Goal: Information Seeking & Learning: Learn about a topic

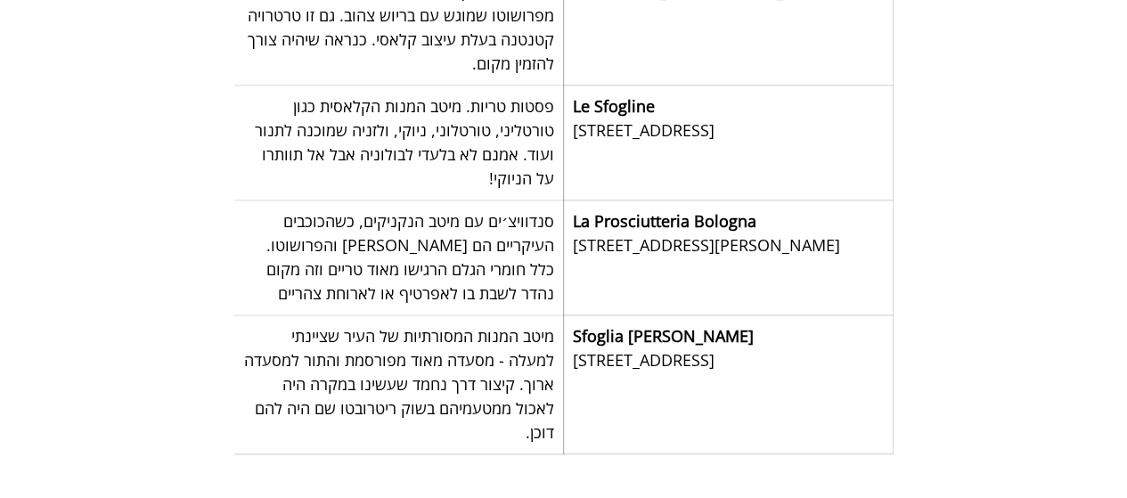
scroll to position [11224, 0]
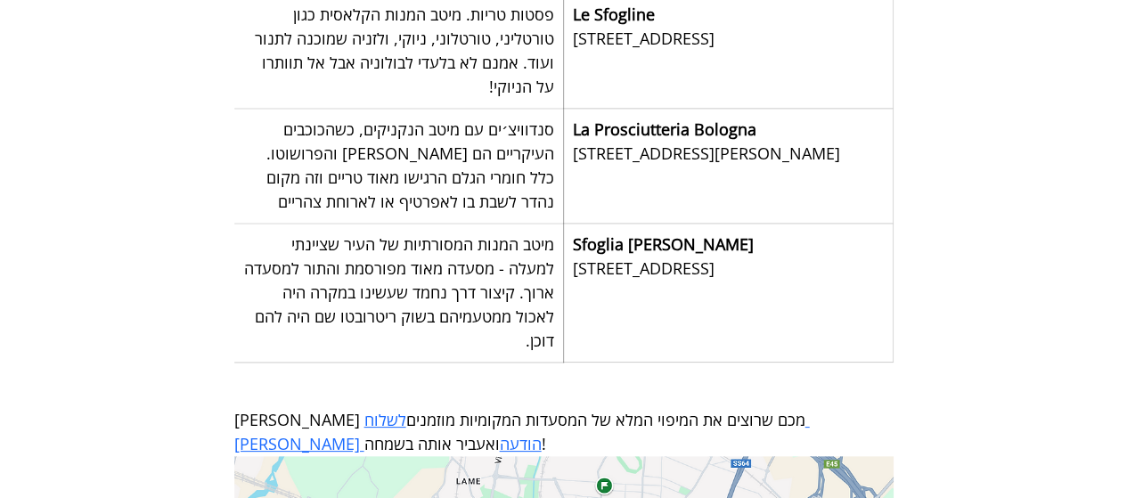
click at [404, 409] on span "לשלוח לי הודעה" at bounding box center [521, 431] width 575 height 45
click at [397, 409] on span "לשלוח לי הודעה" at bounding box center [521, 431] width 575 height 45
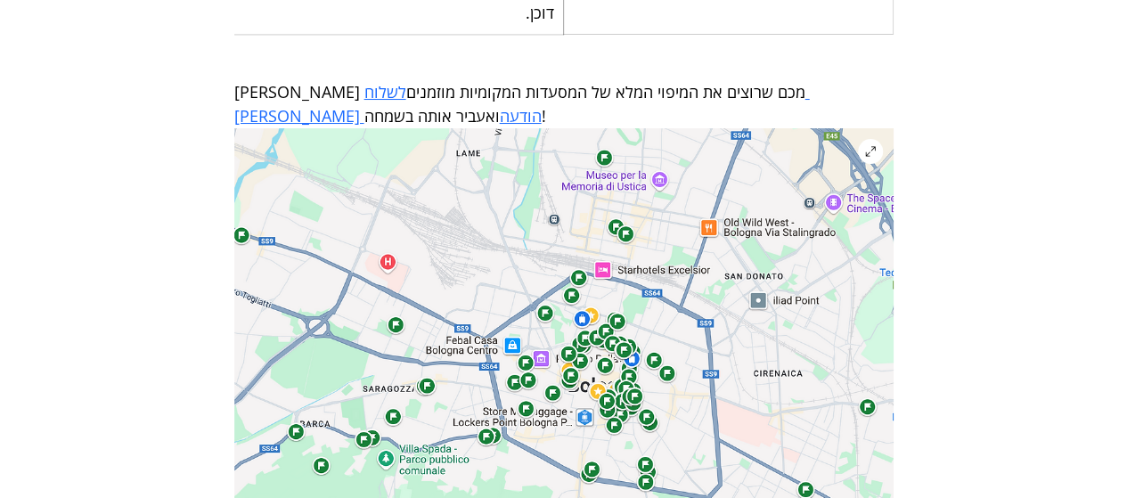
scroll to position [11581, 0]
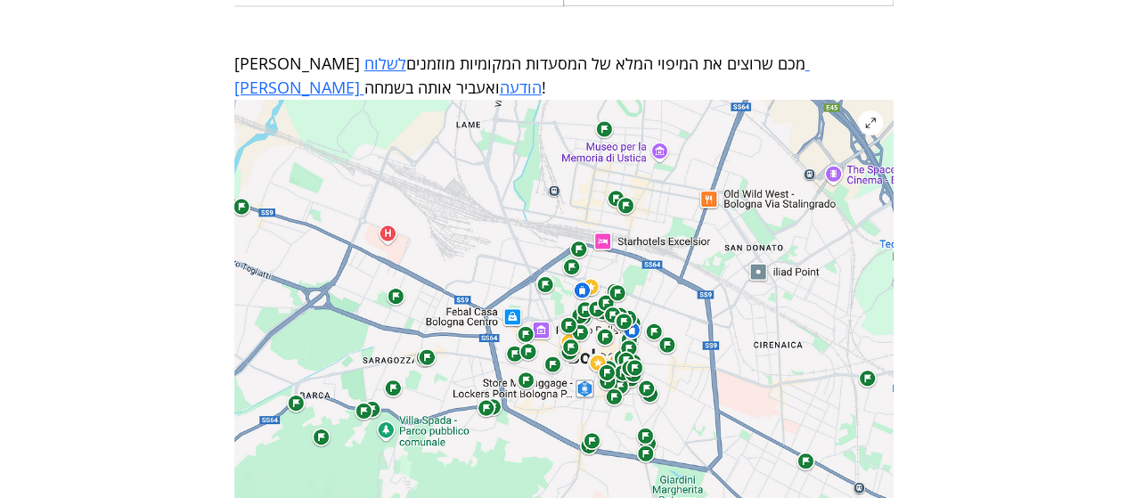
click at [634, 102] on img "main content" at bounding box center [563, 328] width 659 height 456
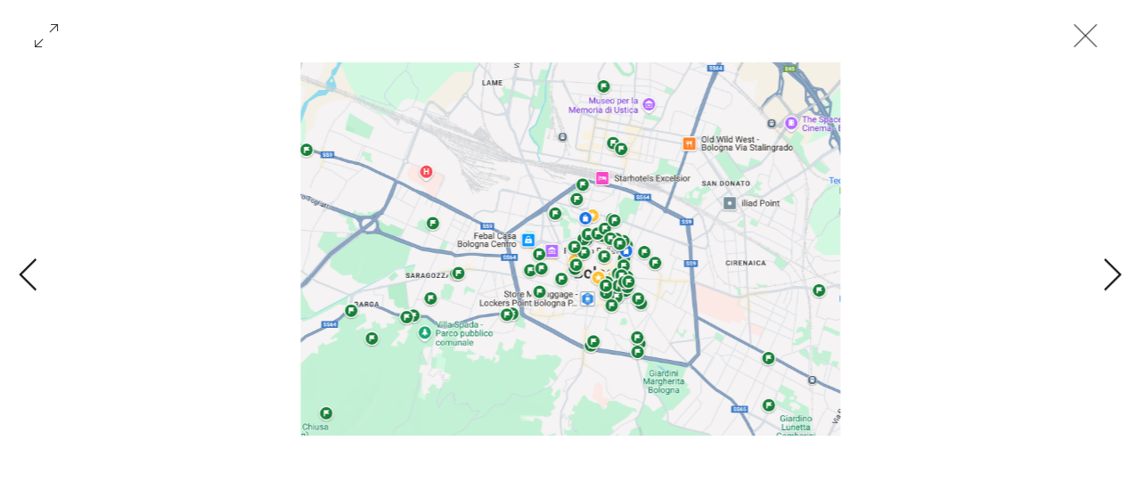
scroll to position [11314, 0]
click at [1072, 33] on icon "סגירה" at bounding box center [1084, 35] width 53 height 53
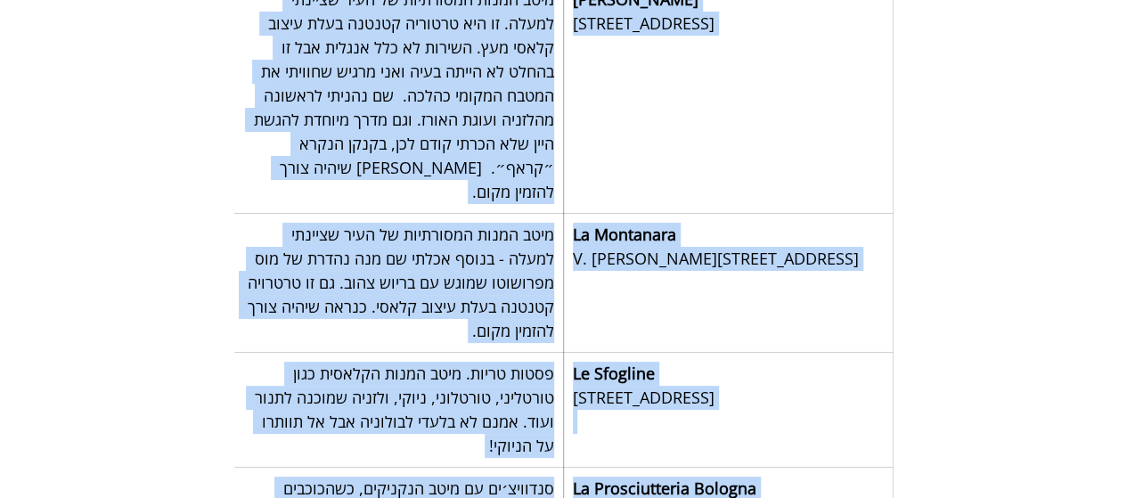
scroll to position [10922, 0]
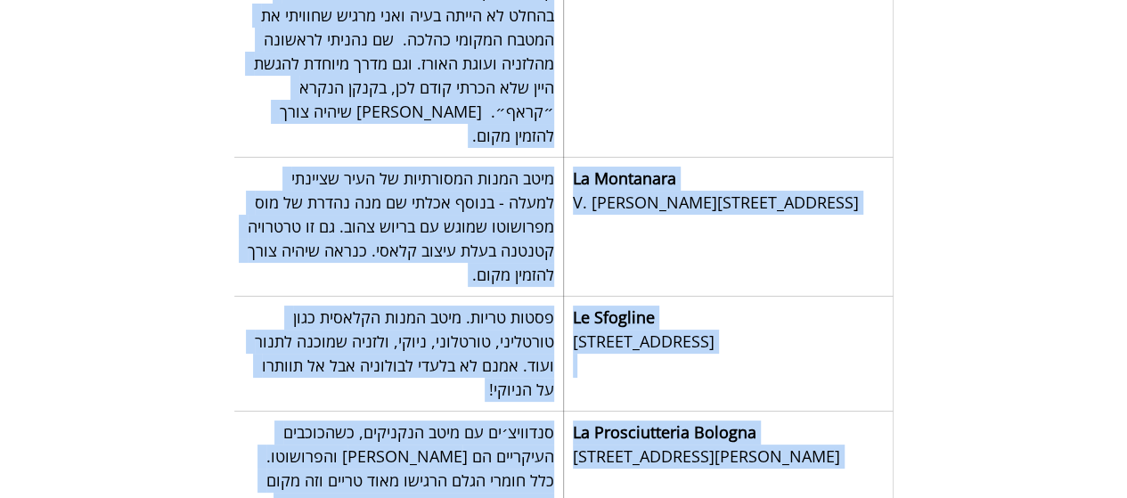
drag, startPoint x: 888, startPoint y: 117, endPoint x: 253, endPoint y: 384, distance: 689.1
copy div "איפה אוכלים בולוניה שופעת במסעדות אותנטיות, הרשימה שגיבשתי תשאר איתי לפחות לעוד…"
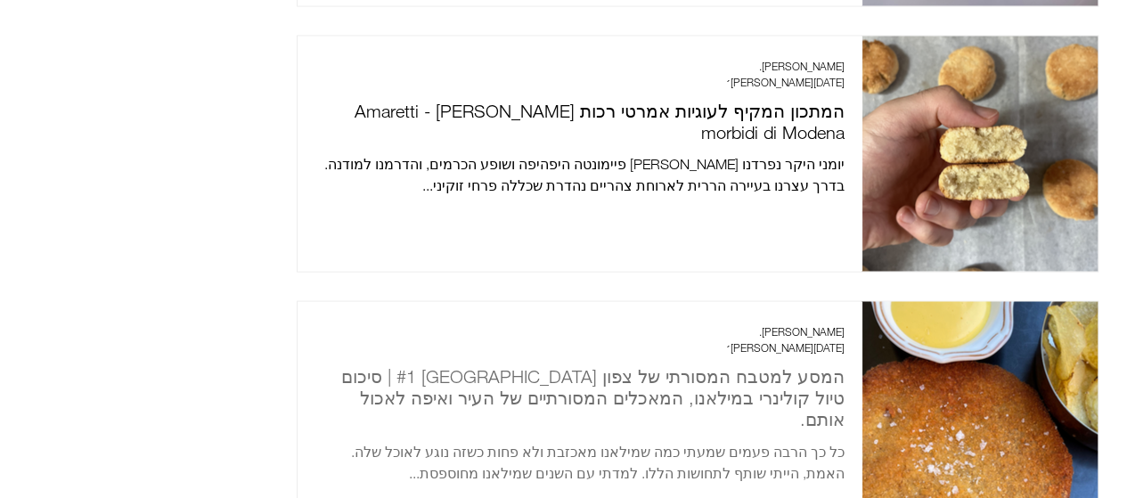
scroll to position [1921, 0]
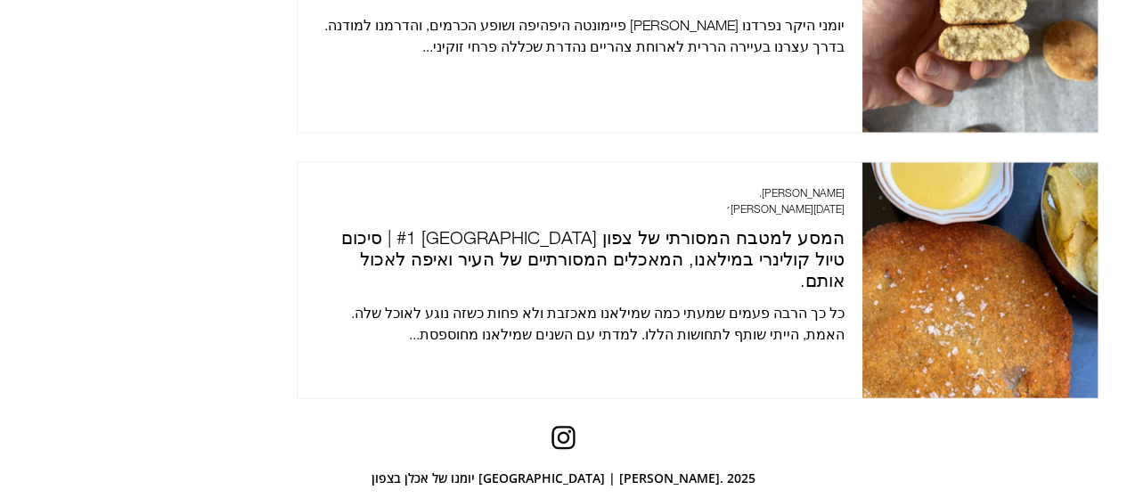
click at [561, 421] on img "Instagram" at bounding box center [563, 436] width 31 height 31
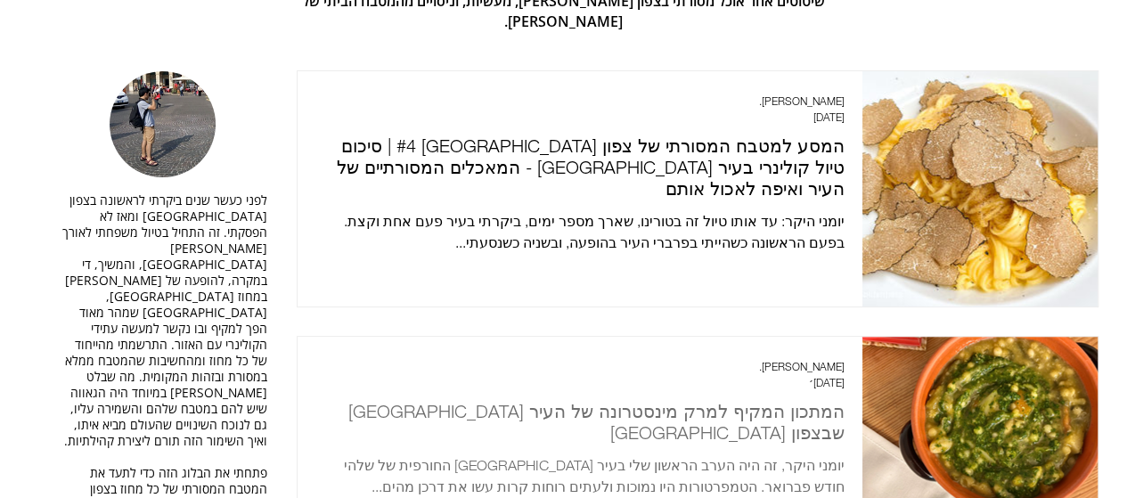
scroll to position [0, 0]
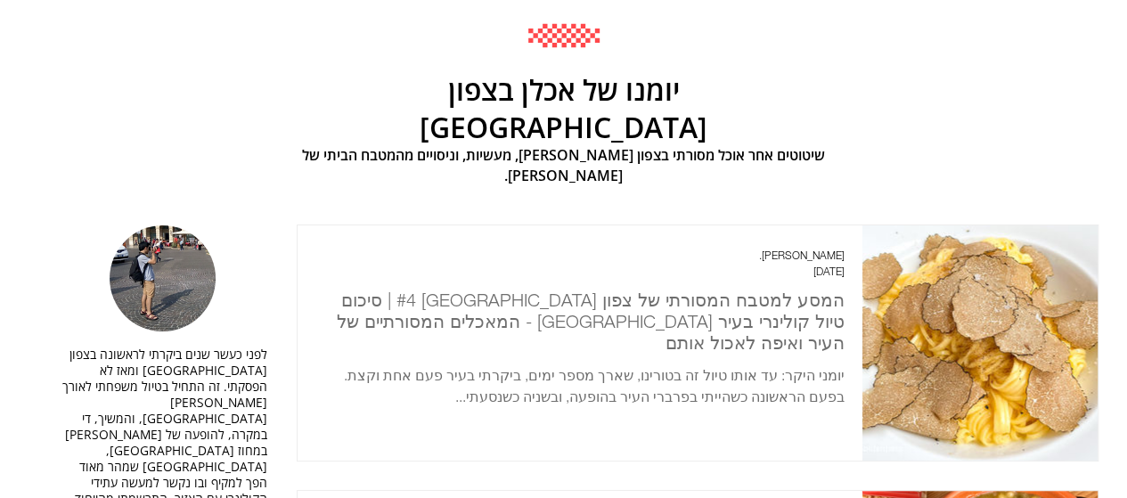
click at [661, 291] on h2 "המסע למטבח המסורתי של צפון [GEOGRAPHIC_DATA] #4 | סיכום טיול קולינרי בעיר [GEOG…" at bounding box center [579, 322] width 529 height 64
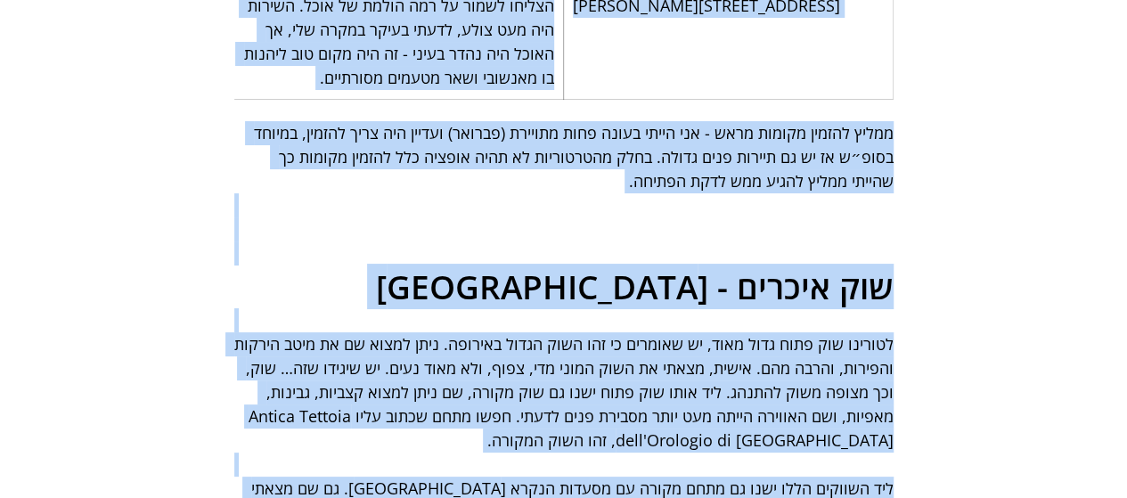
scroll to position [15141, 0]
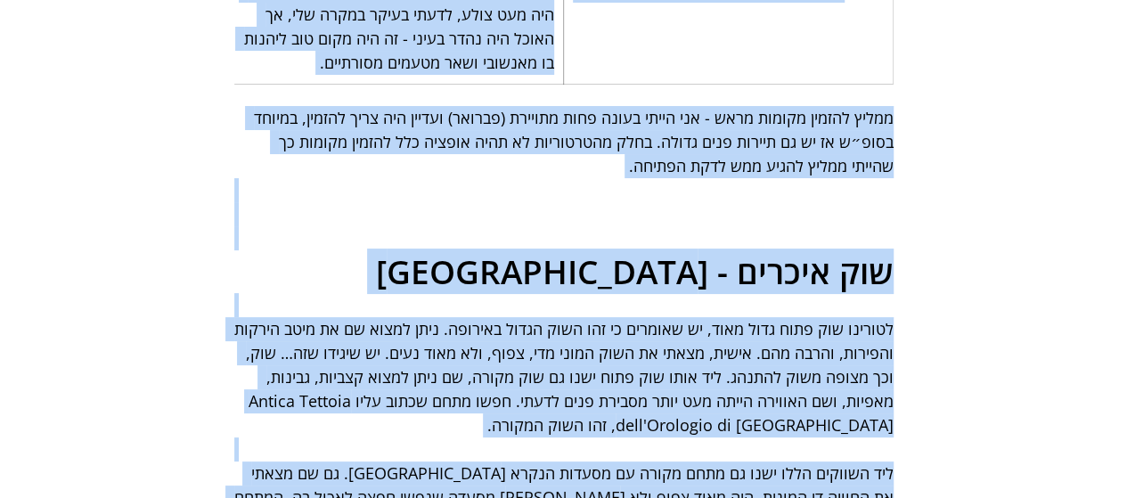
drag, startPoint x: 885, startPoint y: 132, endPoint x: 389, endPoint y: 129, distance: 496.2
copy div "lore ipsum dolorsi am cons adipis #5 | elits doei tempori utla etdolo - magnaal…"
